Goal: Task Accomplishment & Management: Complete application form

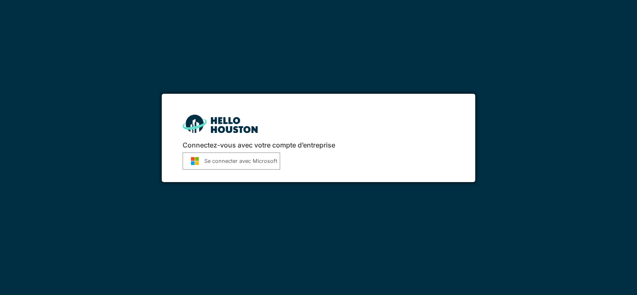
click at [267, 163] on font "Se connecter avec Microsoft" at bounding box center [240, 161] width 73 height 8
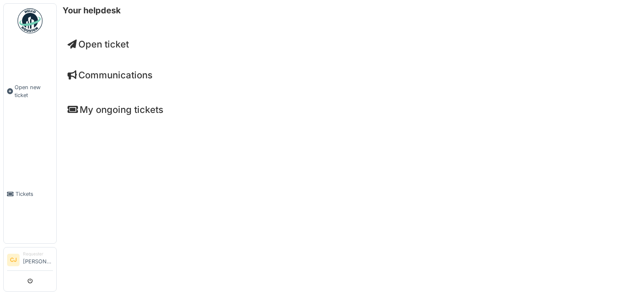
click at [111, 43] on span "Open ticket" at bounding box center [98, 44] width 61 height 11
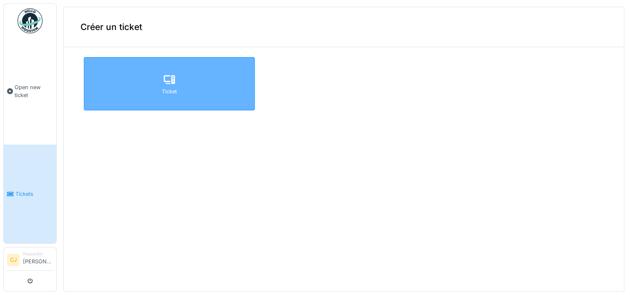
click at [134, 83] on div "Ticket" at bounding box center [169, 83] width 171 height 53
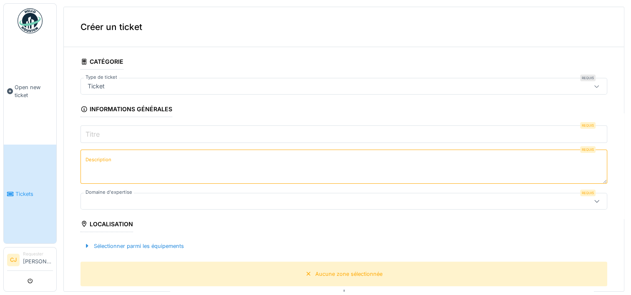
click at [125, 85] on div "Ticket" at bounding box center [314, 86] width 461 height 9
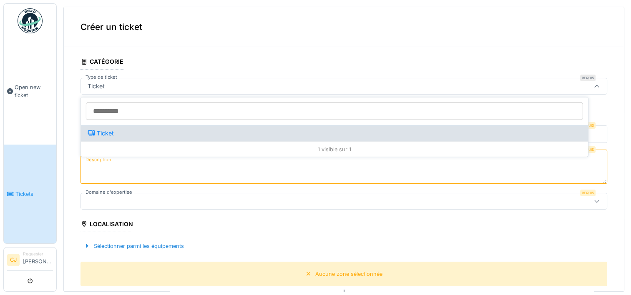
click at [106, 132] on div "Ticket" at bounding box center [334, 133] width 493 height 9
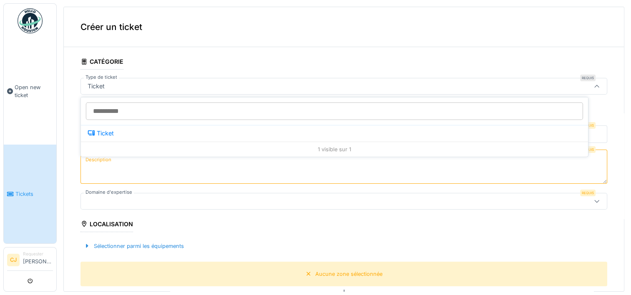
click at [135, 163] on textarea "Description" at bounding box center [343, 167] width 526 height 34
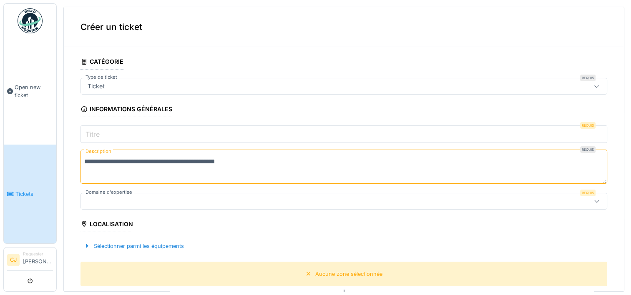
type textarea "**********"
click at [143, 198] on div at bounding box center [314, 201] width 461 height 9
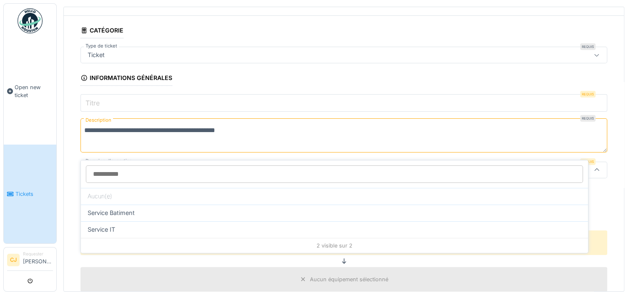
scroll to position [51, 0]
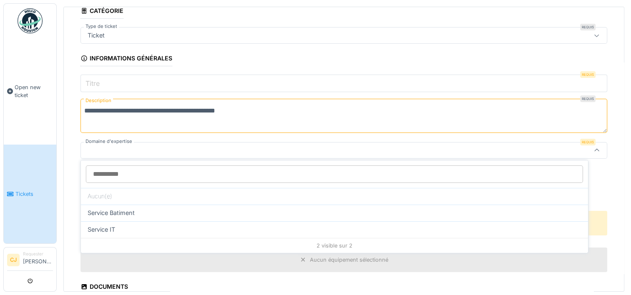
click at [593, 148] on icon at bounding box center [596, 150] width 7 height 5
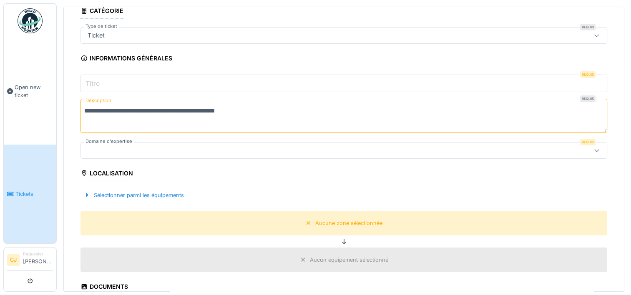
click at [481, 146] on div at bounding box center [314, 150] width 461 height 9
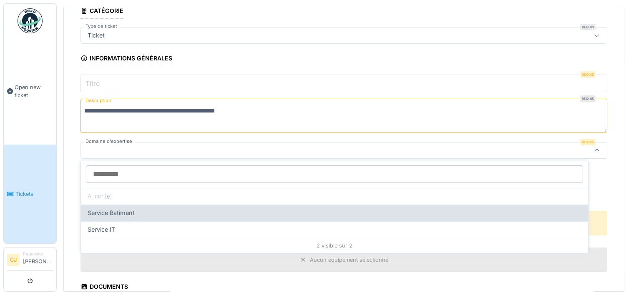
click at [128, 212] on span "Service Batiment" at bounding box center [111, 212] width 47 height 9
type input "***"
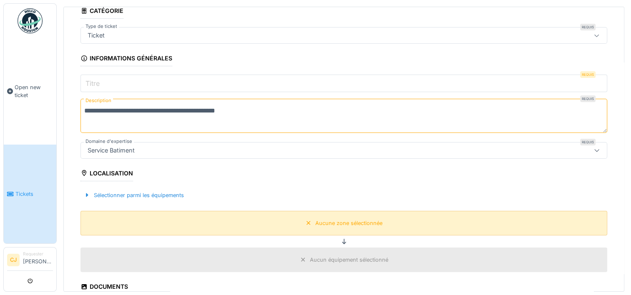
click at [315, 220] on div "Aucune zone sélectionnée" at bounding box center [348, 223] width 67 height 8
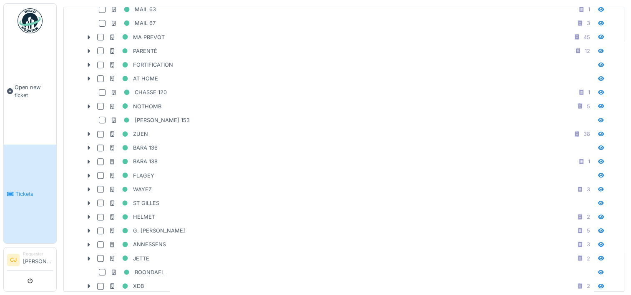
scroll to position [287, 0]
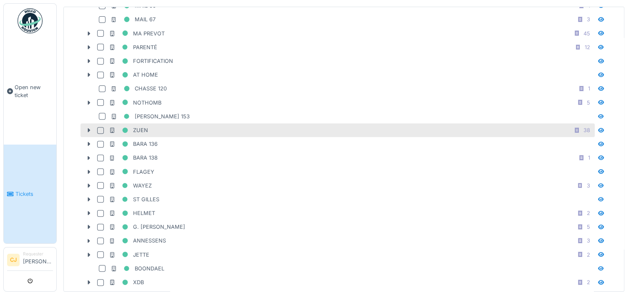
click at [100, 127] on div at bounding box center [100, 130] width 7 height 7
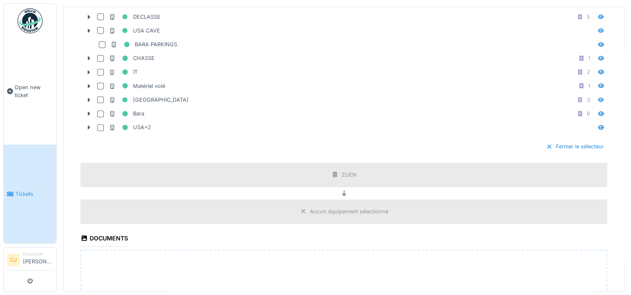
scroll to position [1112, 0]
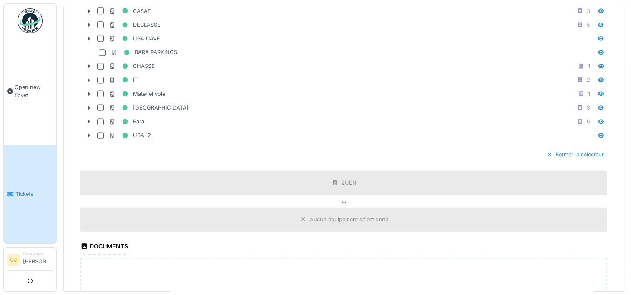
click at [542, 149] on div "Fermer le sélecteur" at bounding box center [574, 154] width 65 height 11
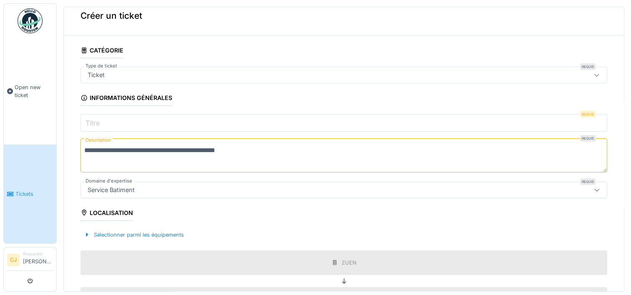
scroll to position [10, 0]
click at [98, 121] on label "Titre" at bounding box center [93, 124] width 18 height 10
click at [98, 121] on input "Titre" at bounding box center [343, 124] width 526 height 18
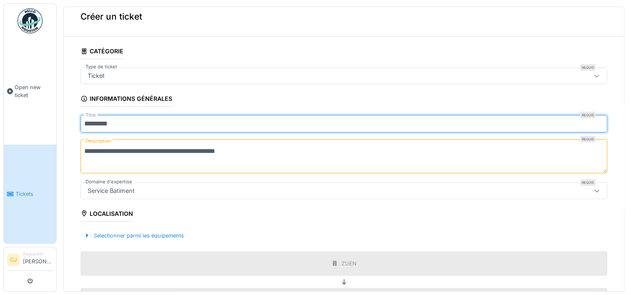
type input "*********"
